Goal: Information Seeking & Learning: Learn about a topic

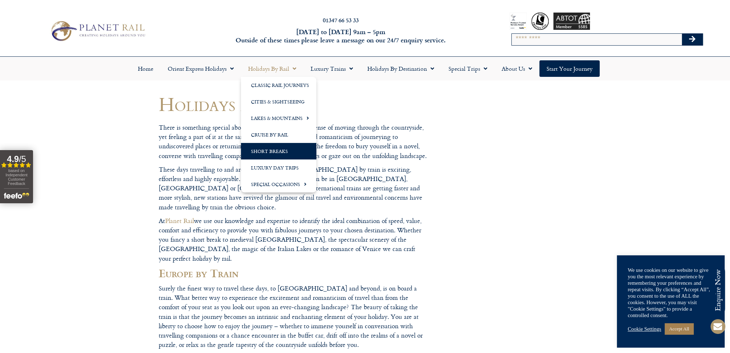
click at [272, 151] on link "Short Breaks" at bounding box center [278, 151] width 75 height 17
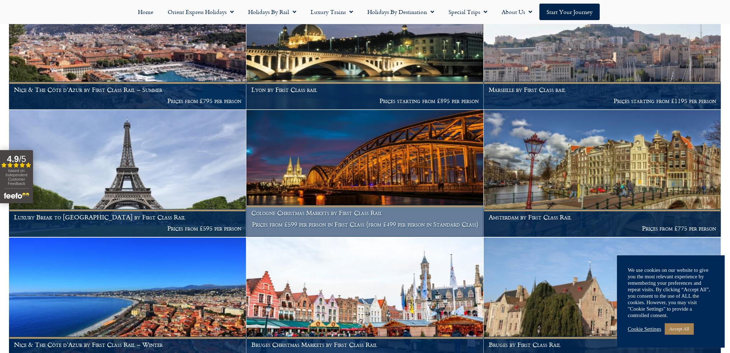
scroll to position [1257, 0]
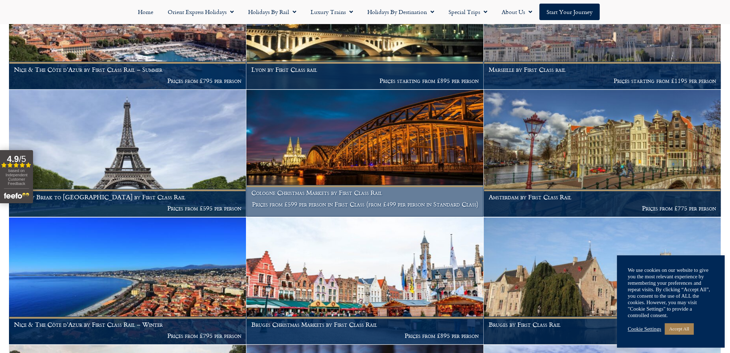
click at [335, 158] on img at bounding box center [364, 153] width 237 height 127
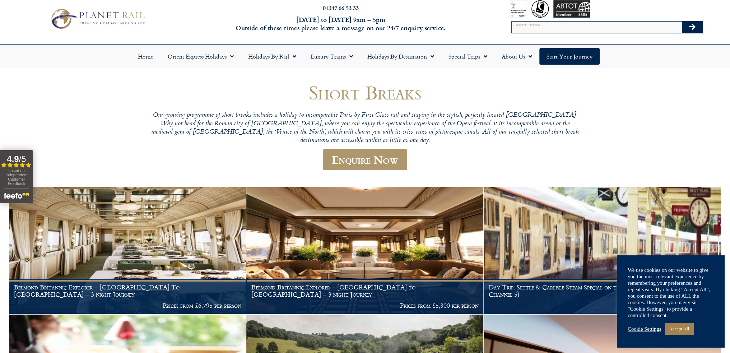
scroll to position [0, 0]
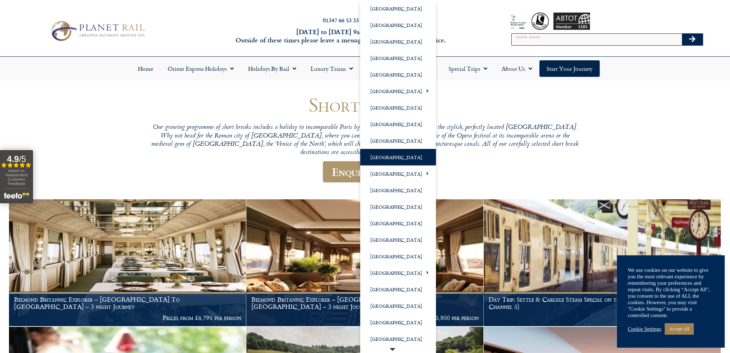
click at [386, 157] on link "[GEOGRAPHIC_DATA]" at bounding box center [398, 157] width 76 height 17
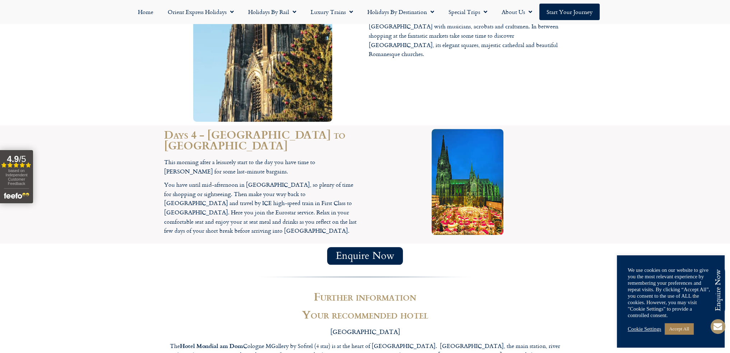
scroll to position [934, 0]
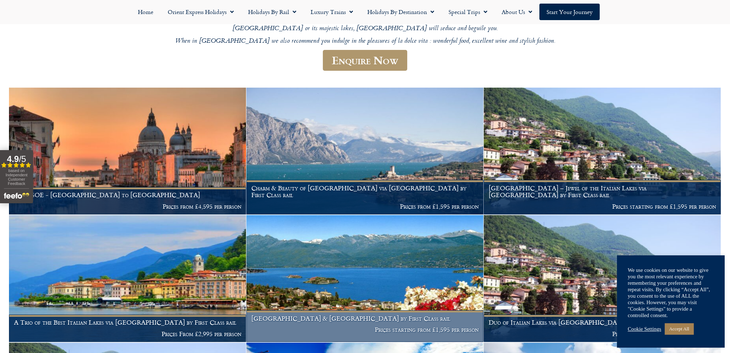
scroll to position [144, 0]
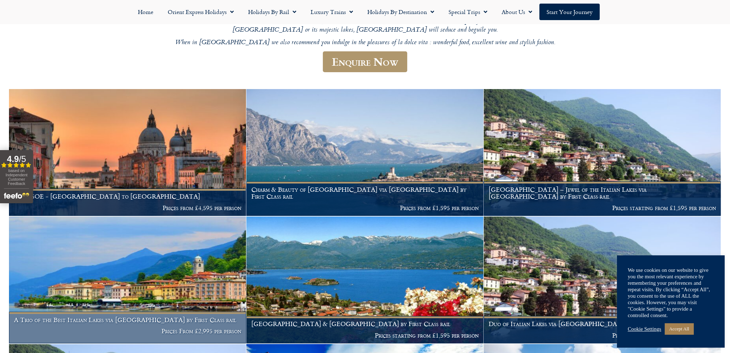
click at [157, 269] on img at bounding box center [127, 280] width 237 height 127
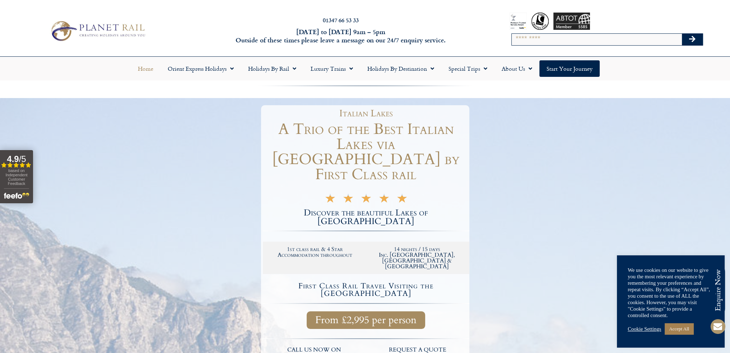
click at [146, 69] on link "Home" at bounding box center [146, 68] width 30 height 17
